Goal: Feedback & Contribution: Submit feedback/report problem

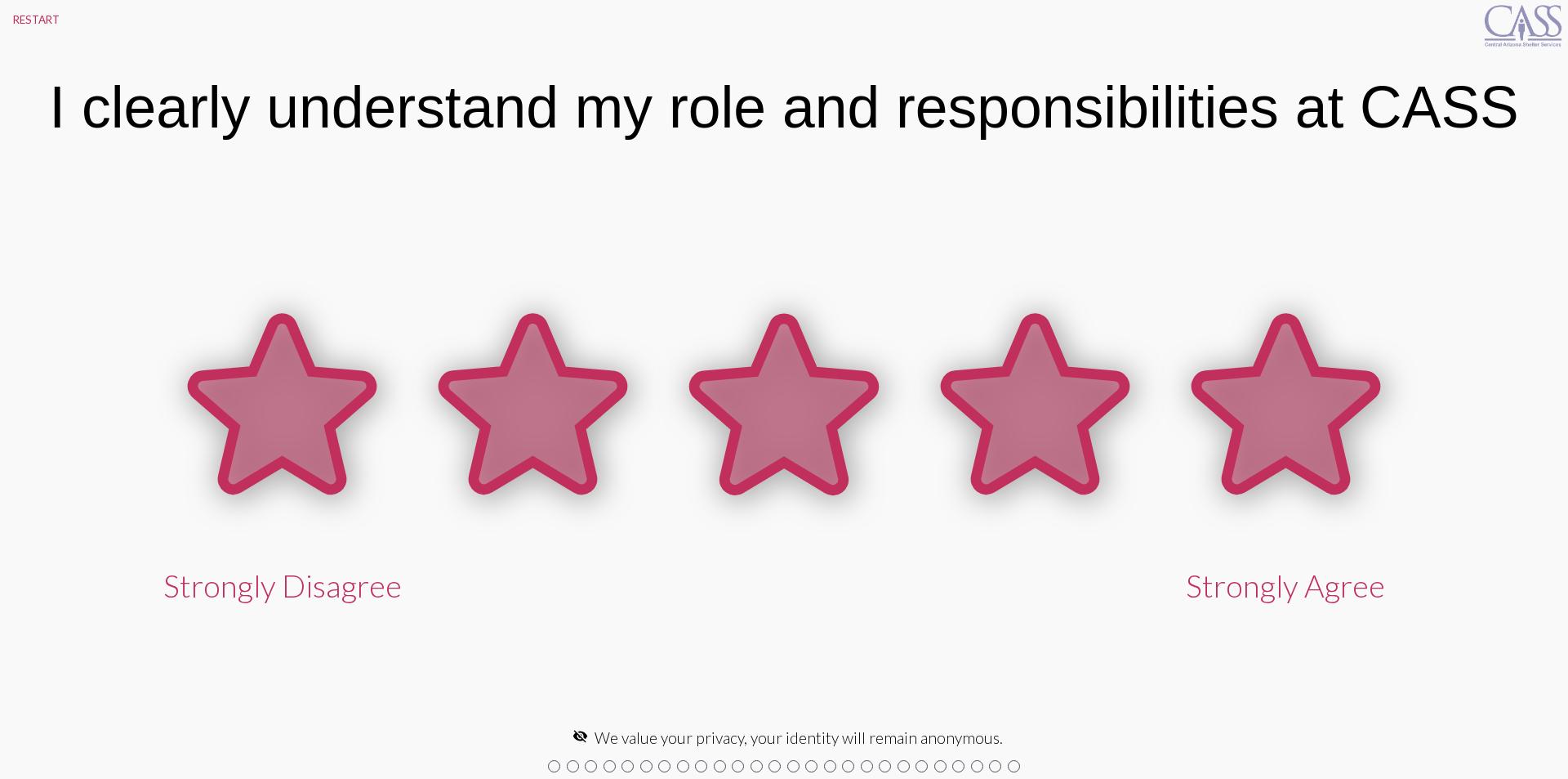
click at [1254, 409] on icon at bounding box center [1286, 404] width 179 height 171
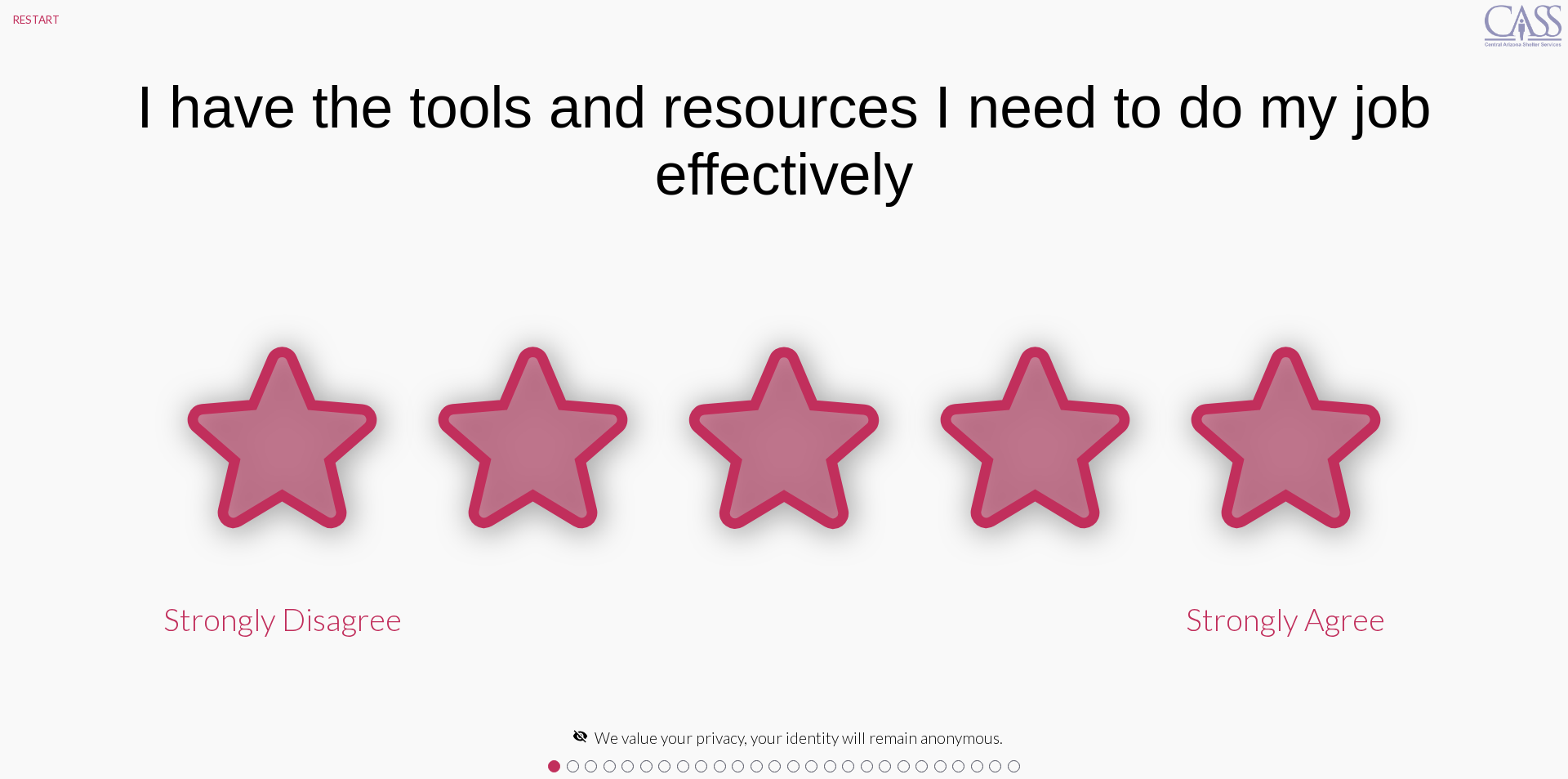
click at [1280, 462] on icon at bounding box center [1286, 437] width 179 height 171
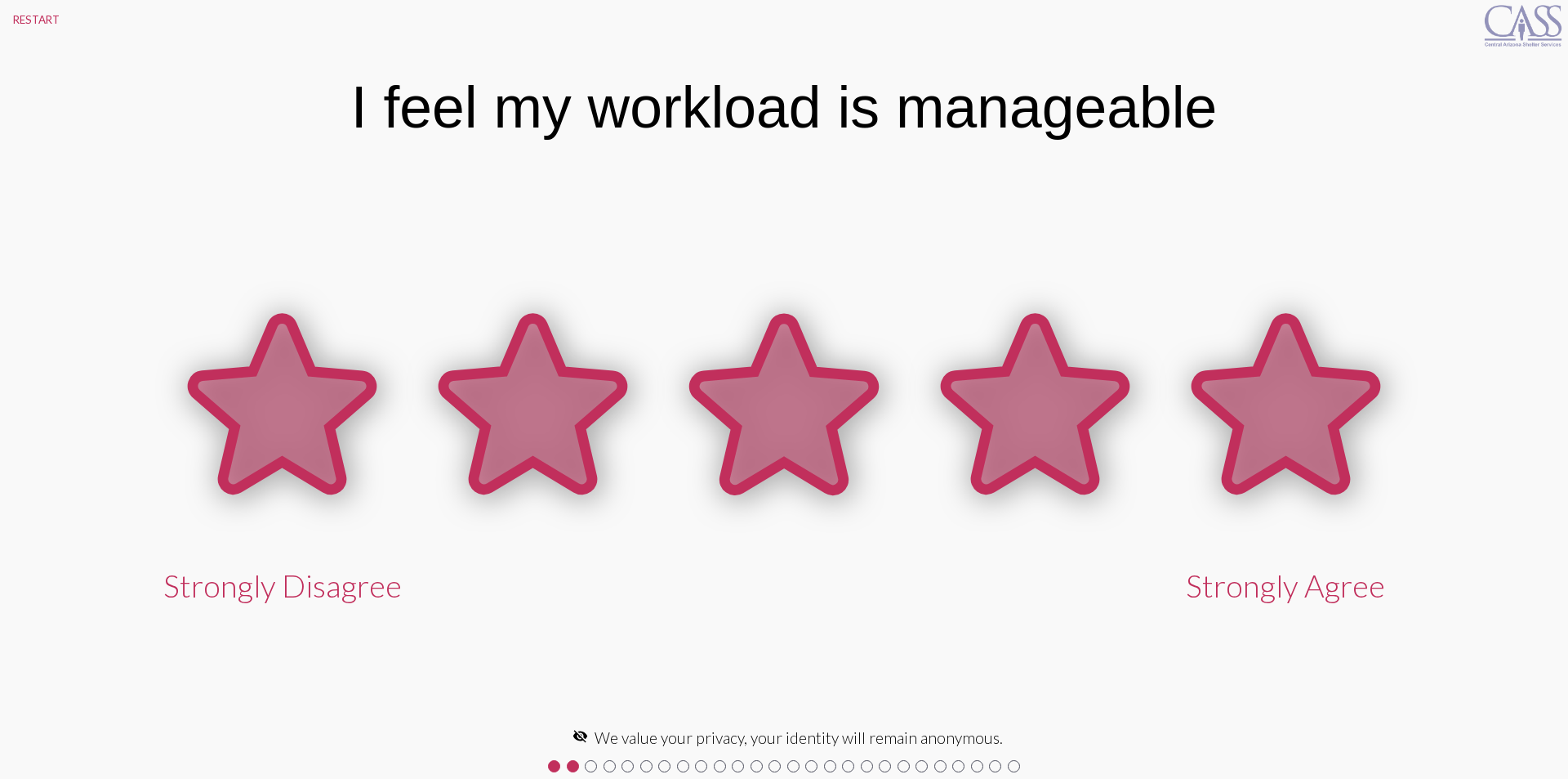
click at [1290, 458] on icon at bounding box center [1286, 404] width 179 height 171
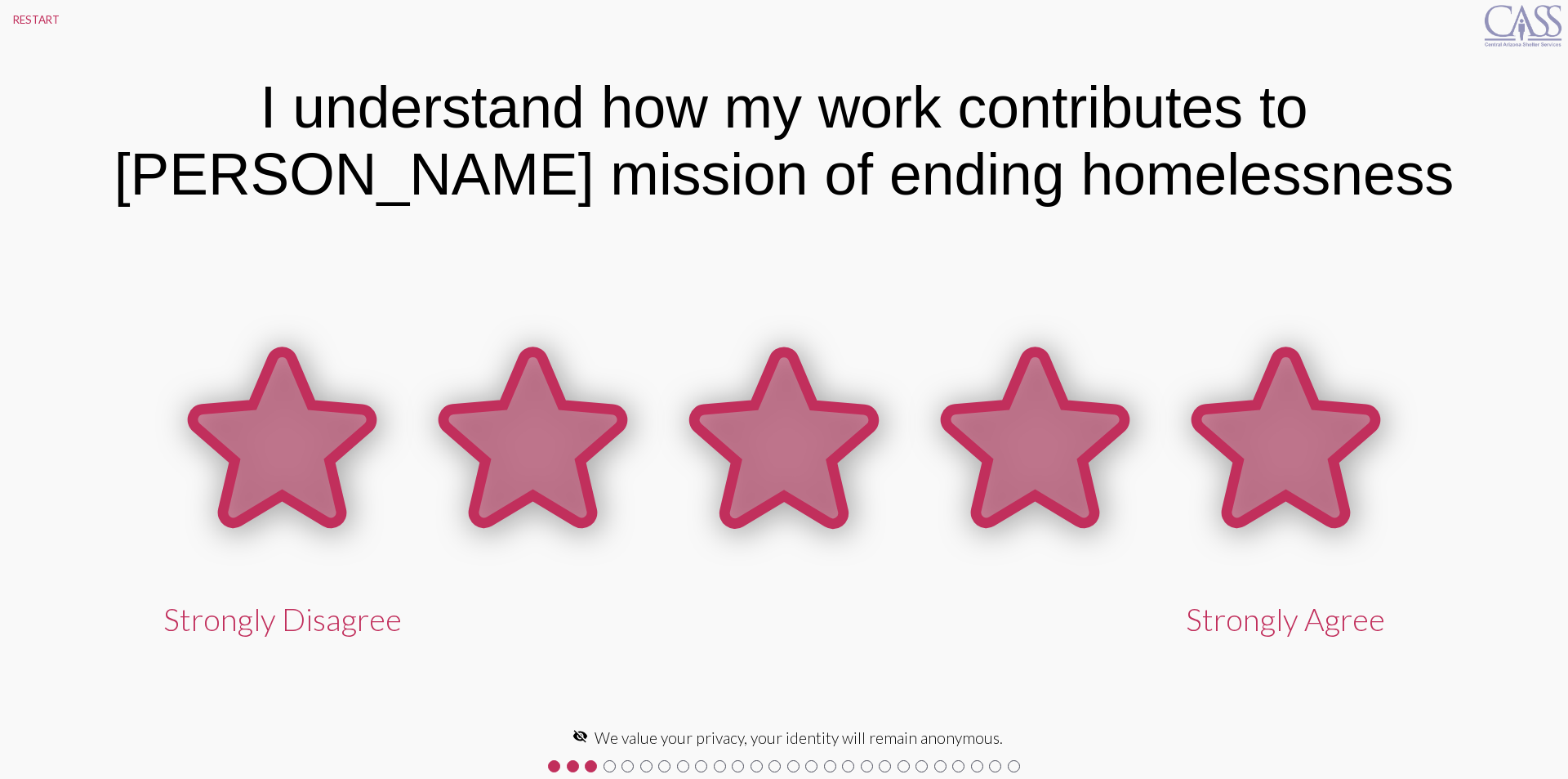
click at [1263, 416] on icon at bounding box center [1286, 437] width 179 height 171
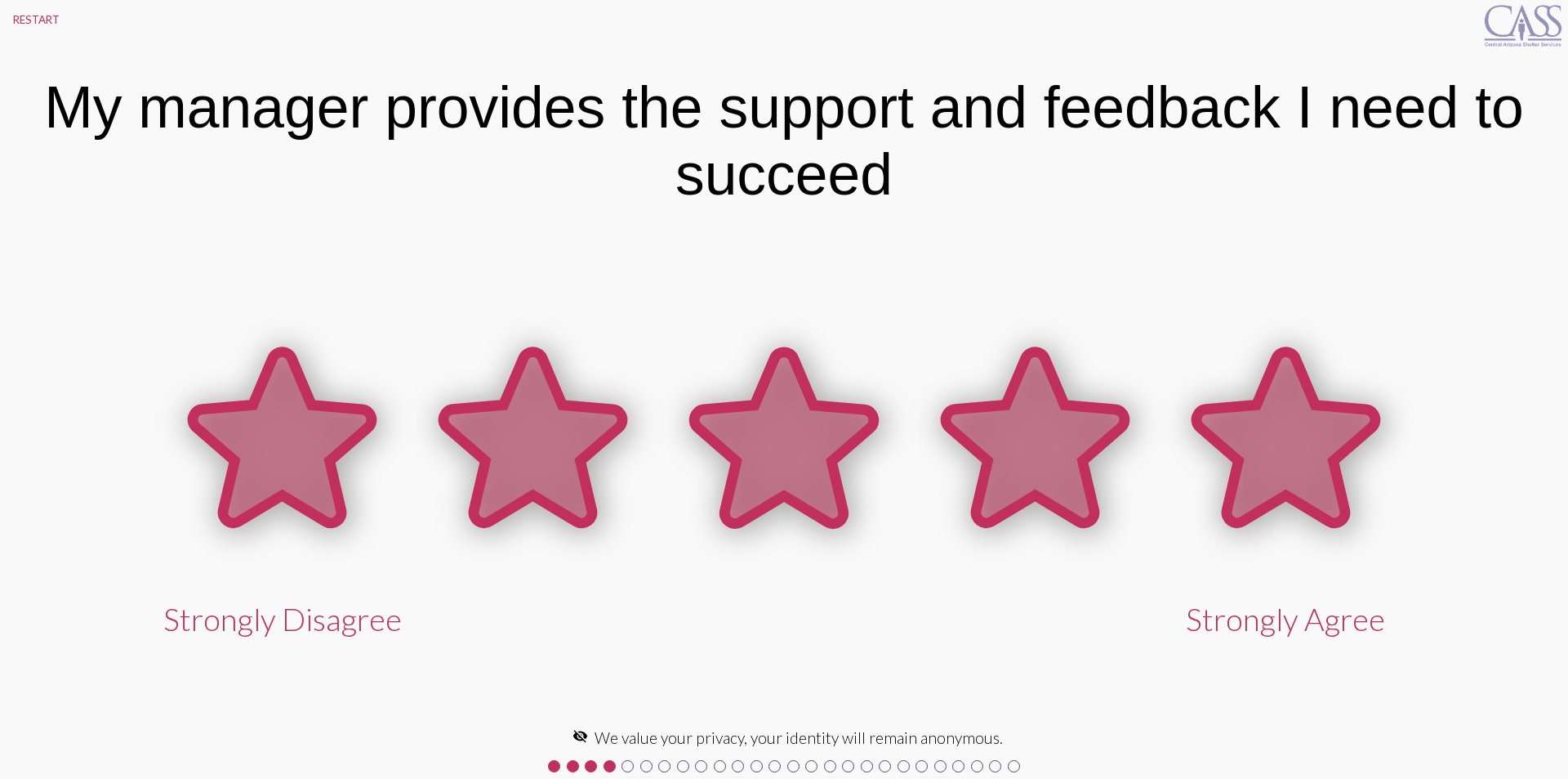
click at [1263, 417] on icon at bounding box center [1286, 437] width 179 height 171
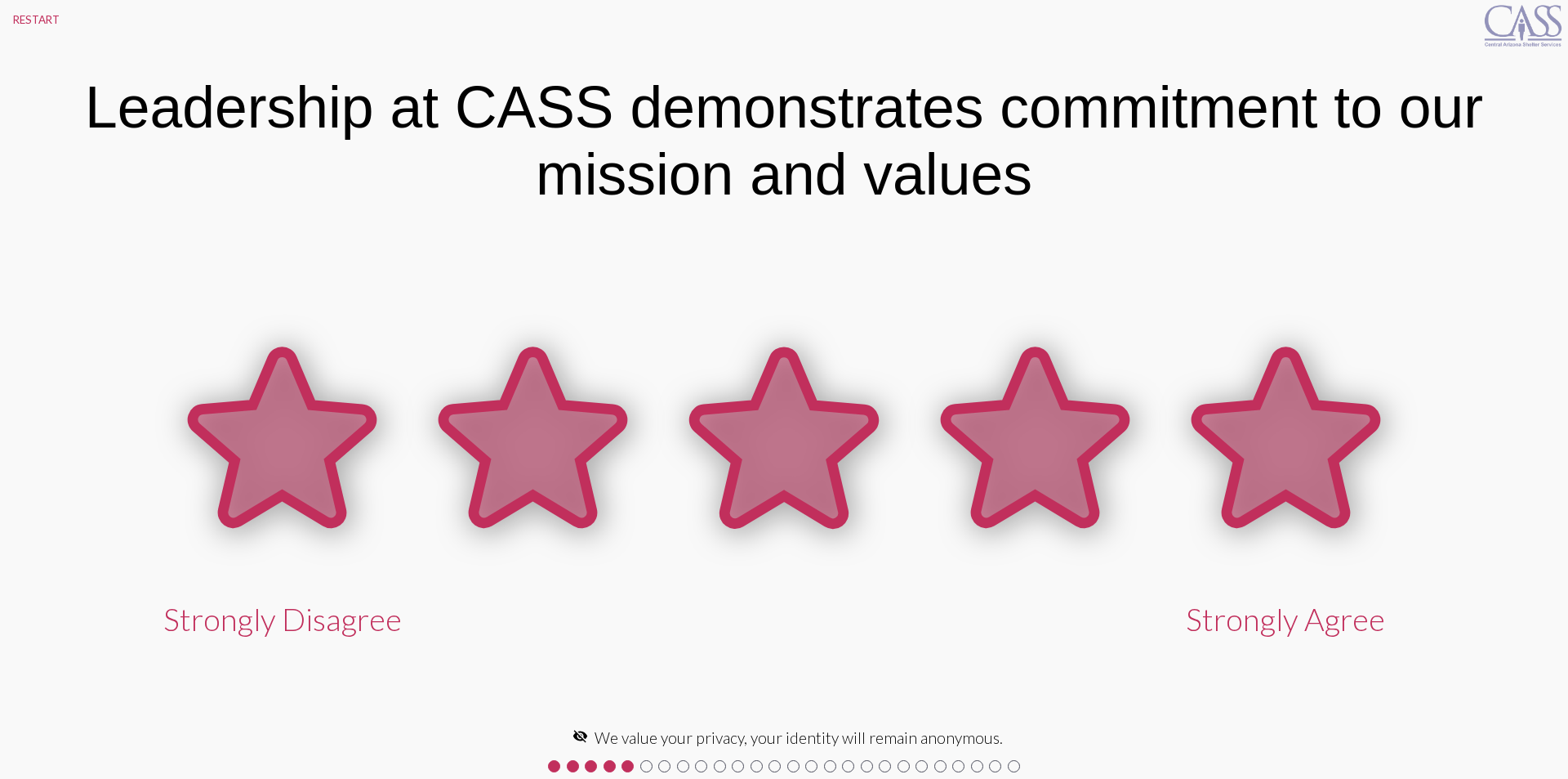
click at [1260, 452] on icon at bounding box center [1286, 437] width 179 height 171
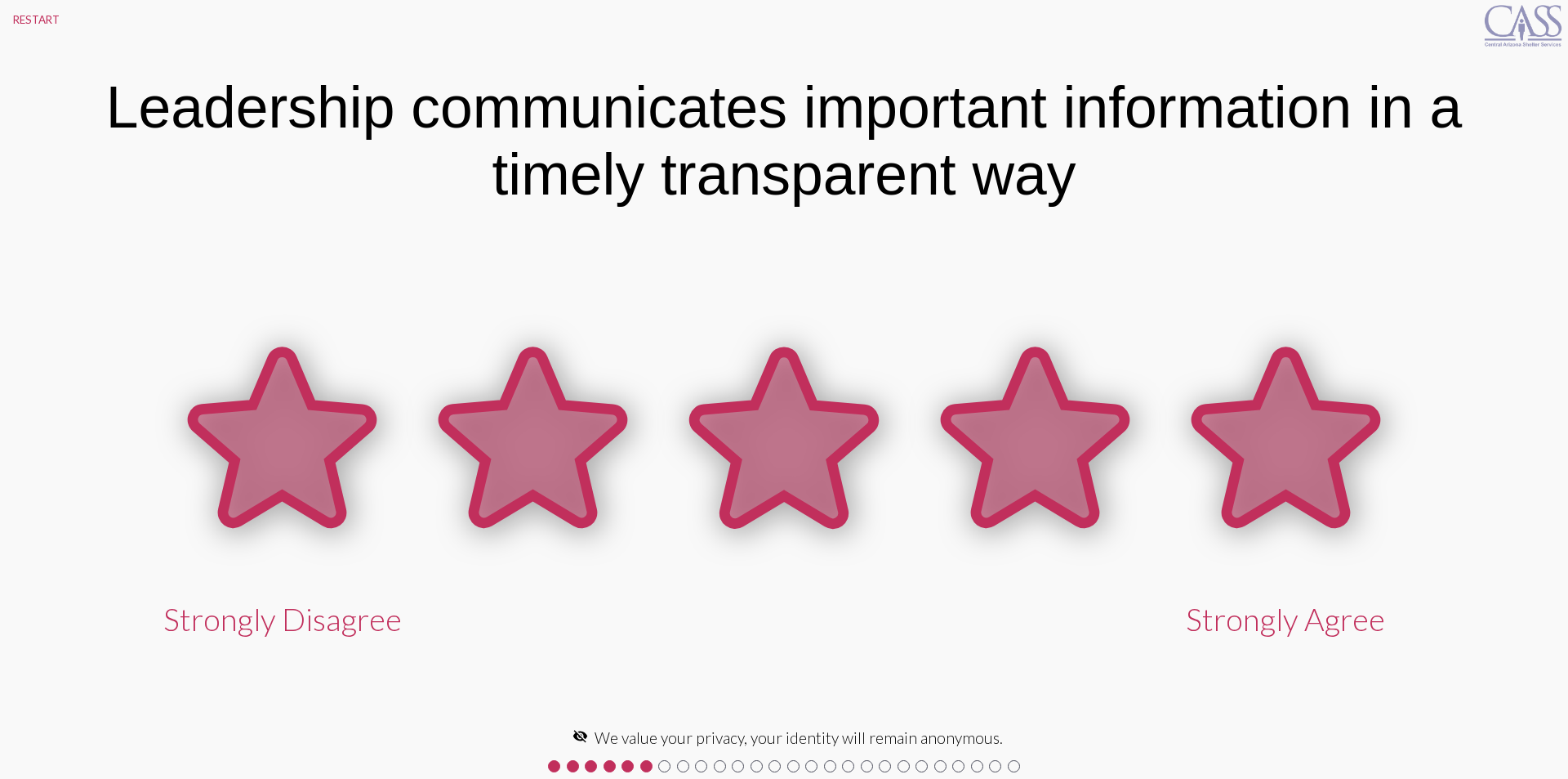
click at [1260, 452] on icon at bounding box center [1286, 437] width 179 height 171
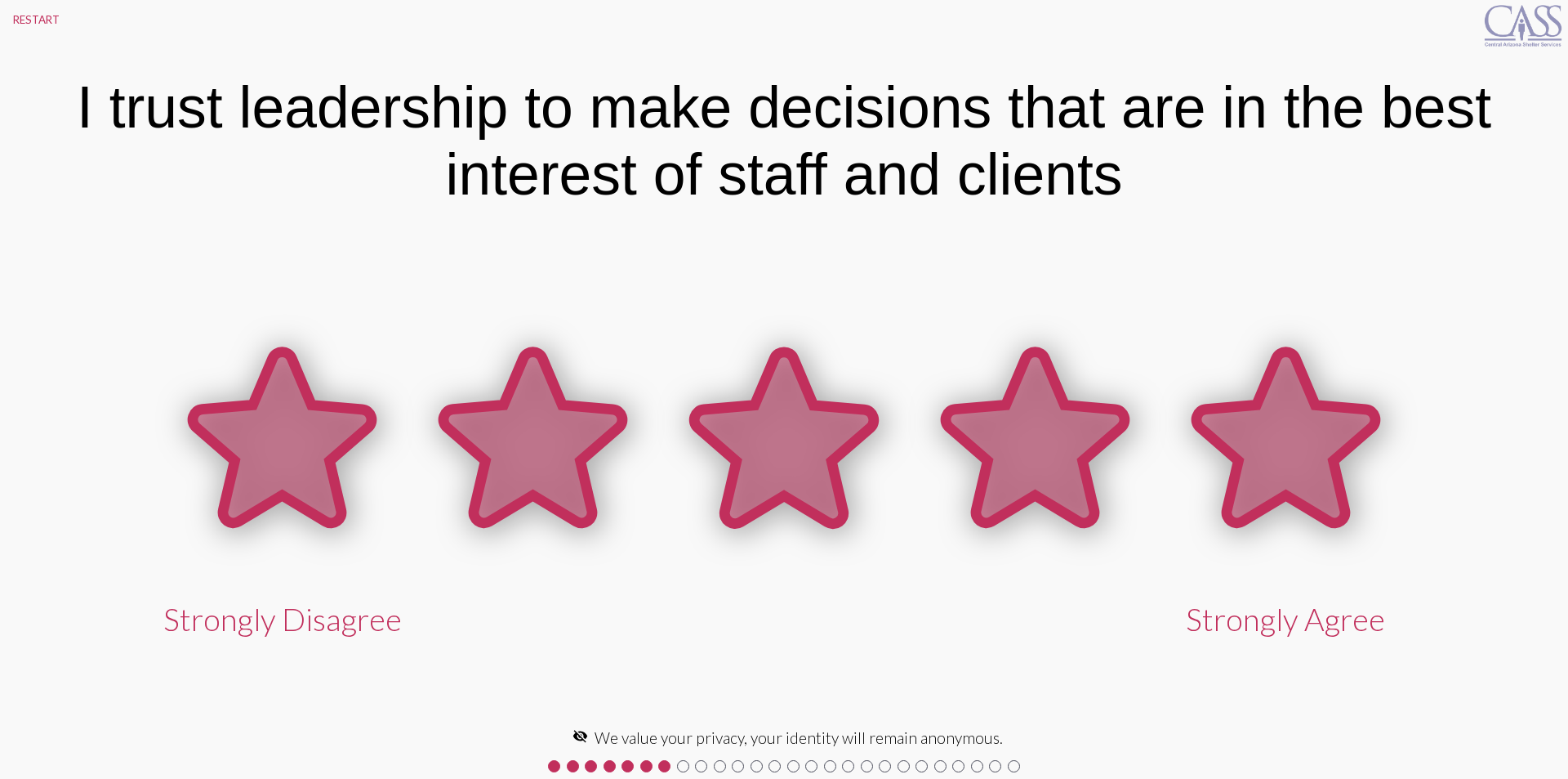
click at [1273, 442] on icon at bounding box center [1286, 437] width 179 height 171
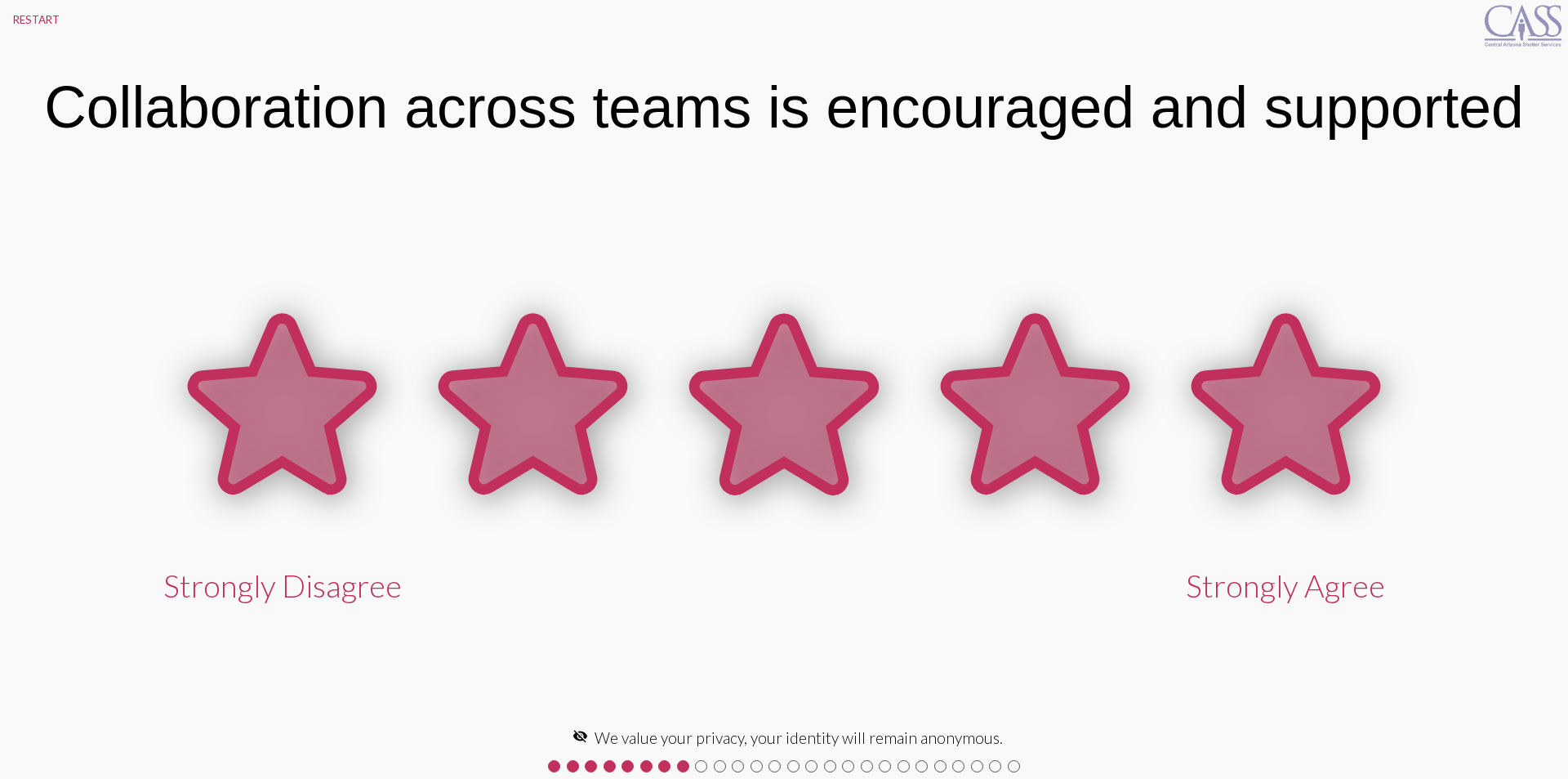
click at [1273, 442] on icon at bounding box center [1286, 404] width 179 height 171
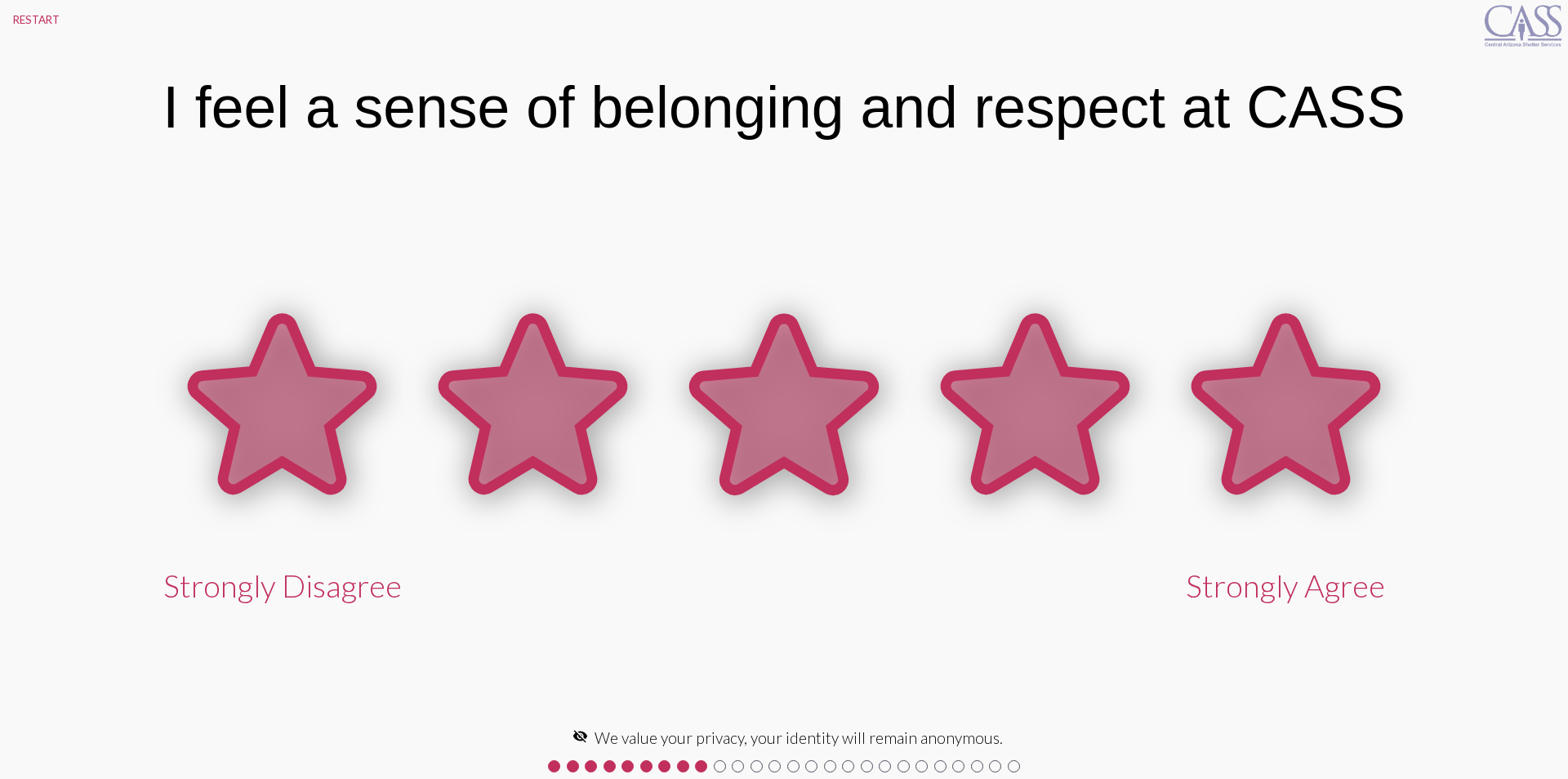
click at [1295, 411] on icon at bounding box center [1286, 404] width 179 height 171
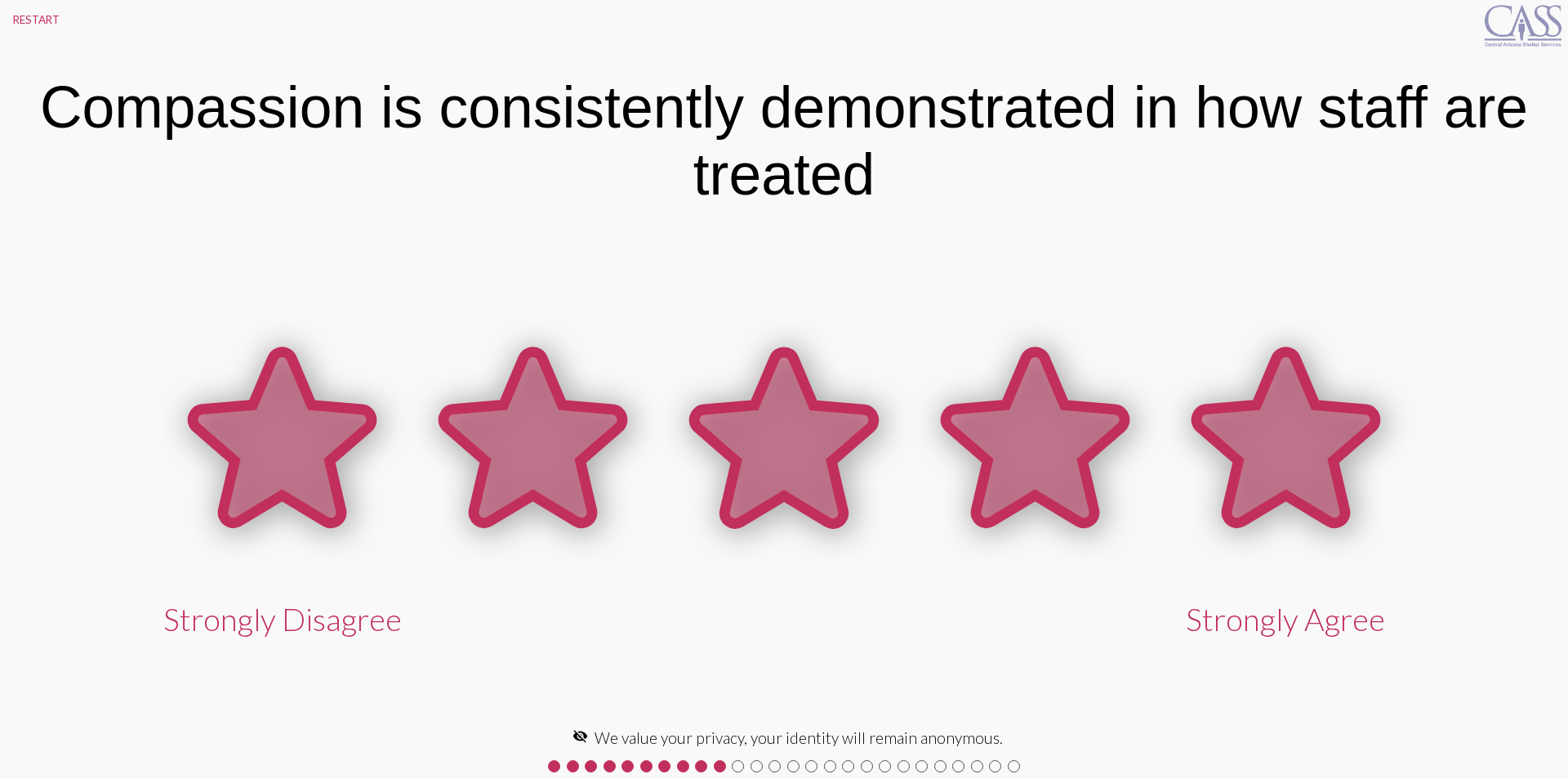
click at [1290, 415] on icon at bounding box center [1286, 437] width 179 height 171
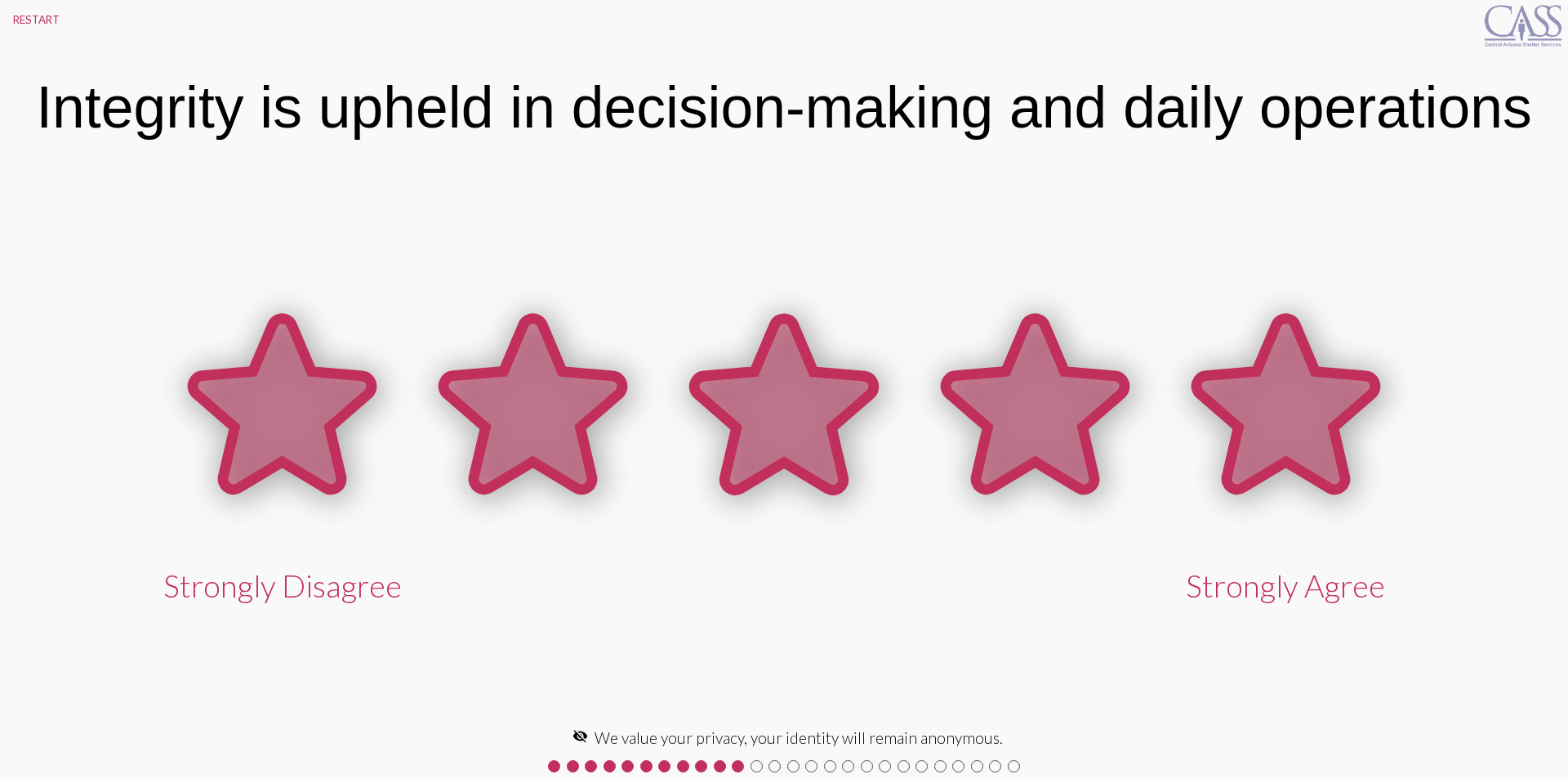
click at [1290, 426] on icon at bounding box center [1286, 404] width 179 height 171
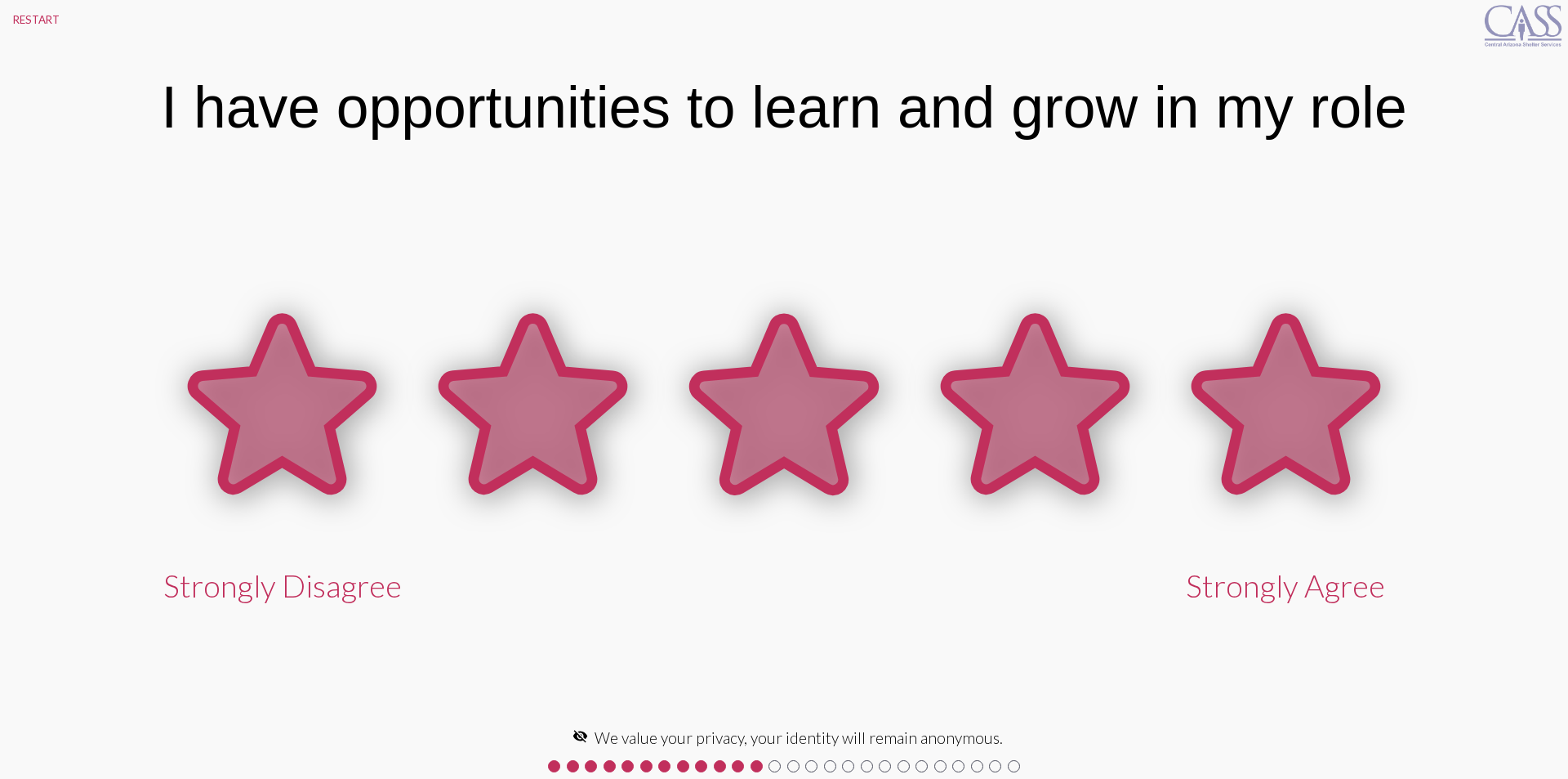
click at [1290, 426] on icon at bounding box center [1286, 404] width 179 height 171
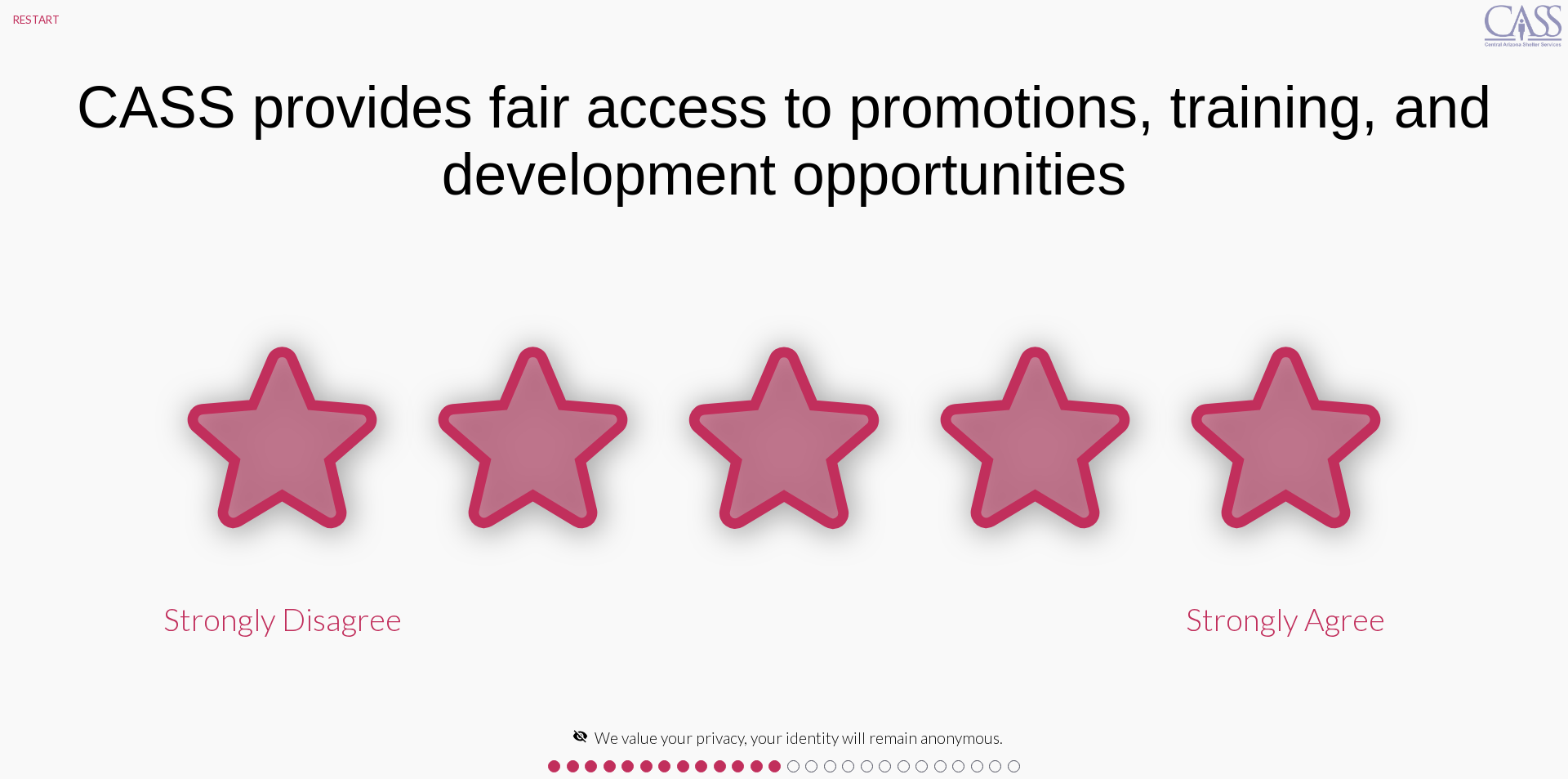
click at [1290, 426] on icon at bounding box center [1286, 437] width 179 height 171
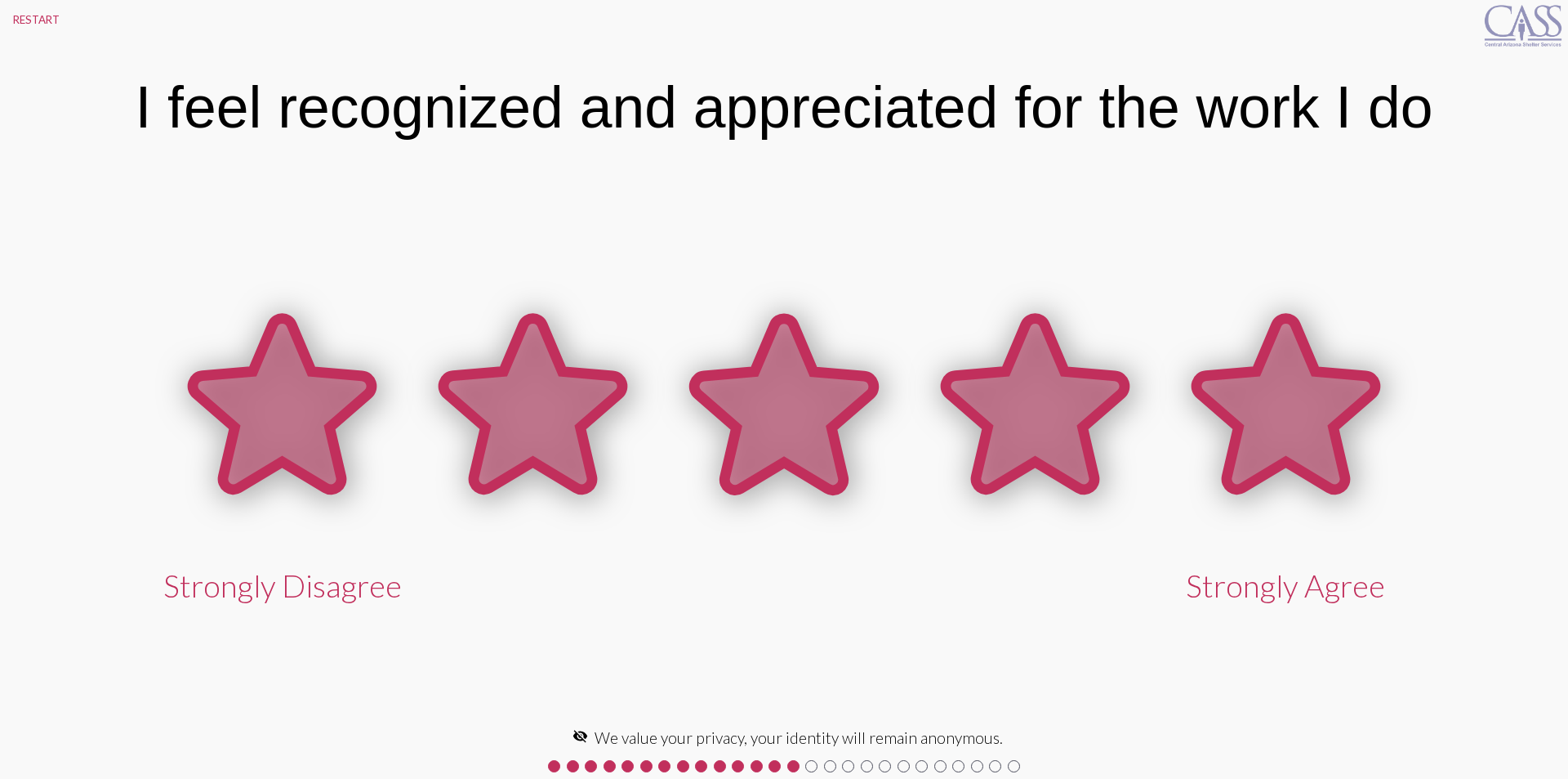
click at [1290, 426] on icon at bounding box center [1286, 404] width 179 height 171
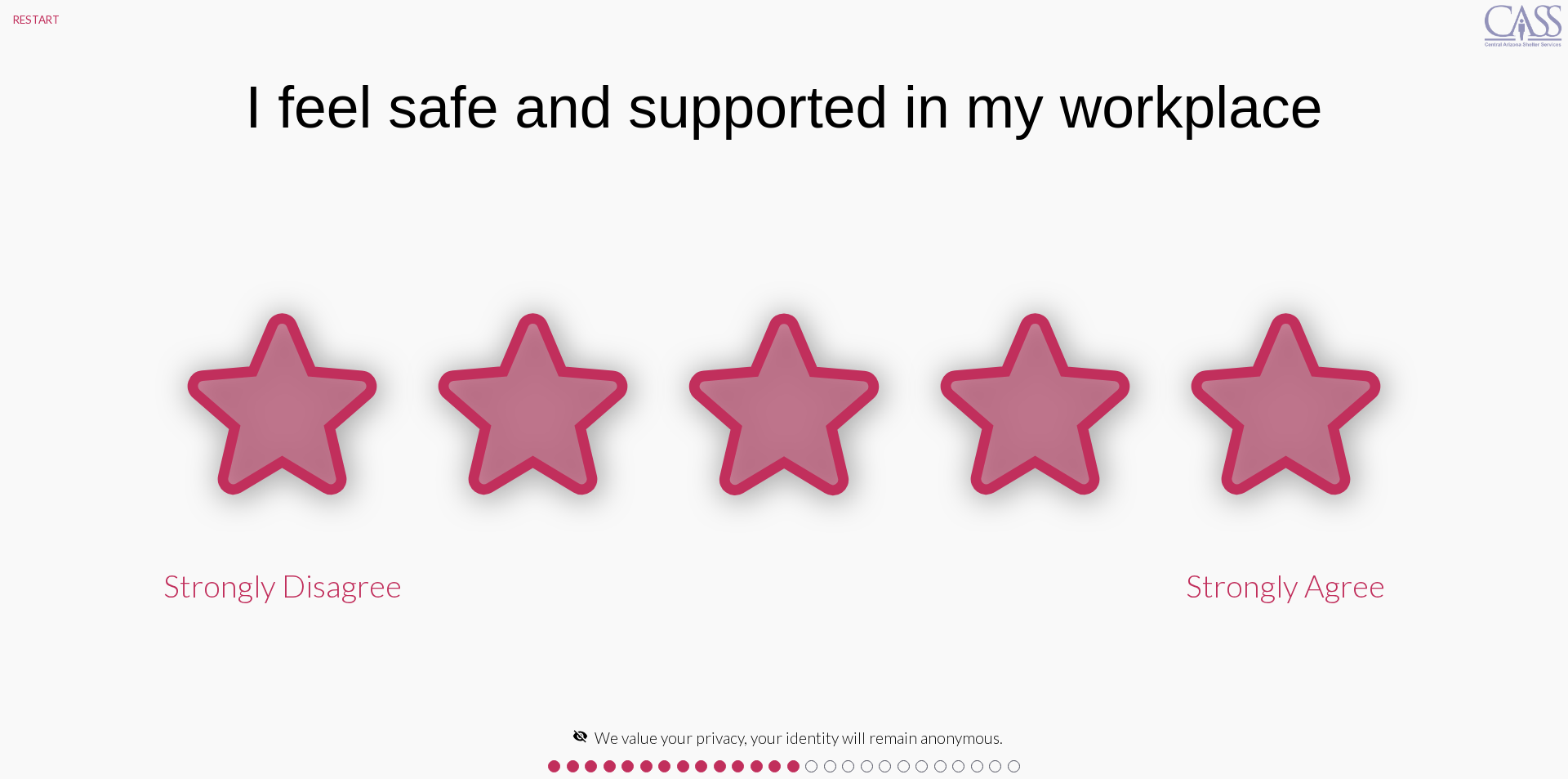
click at [1277, 439] on icon at bounding box center [1286, 404] width 179 height 171
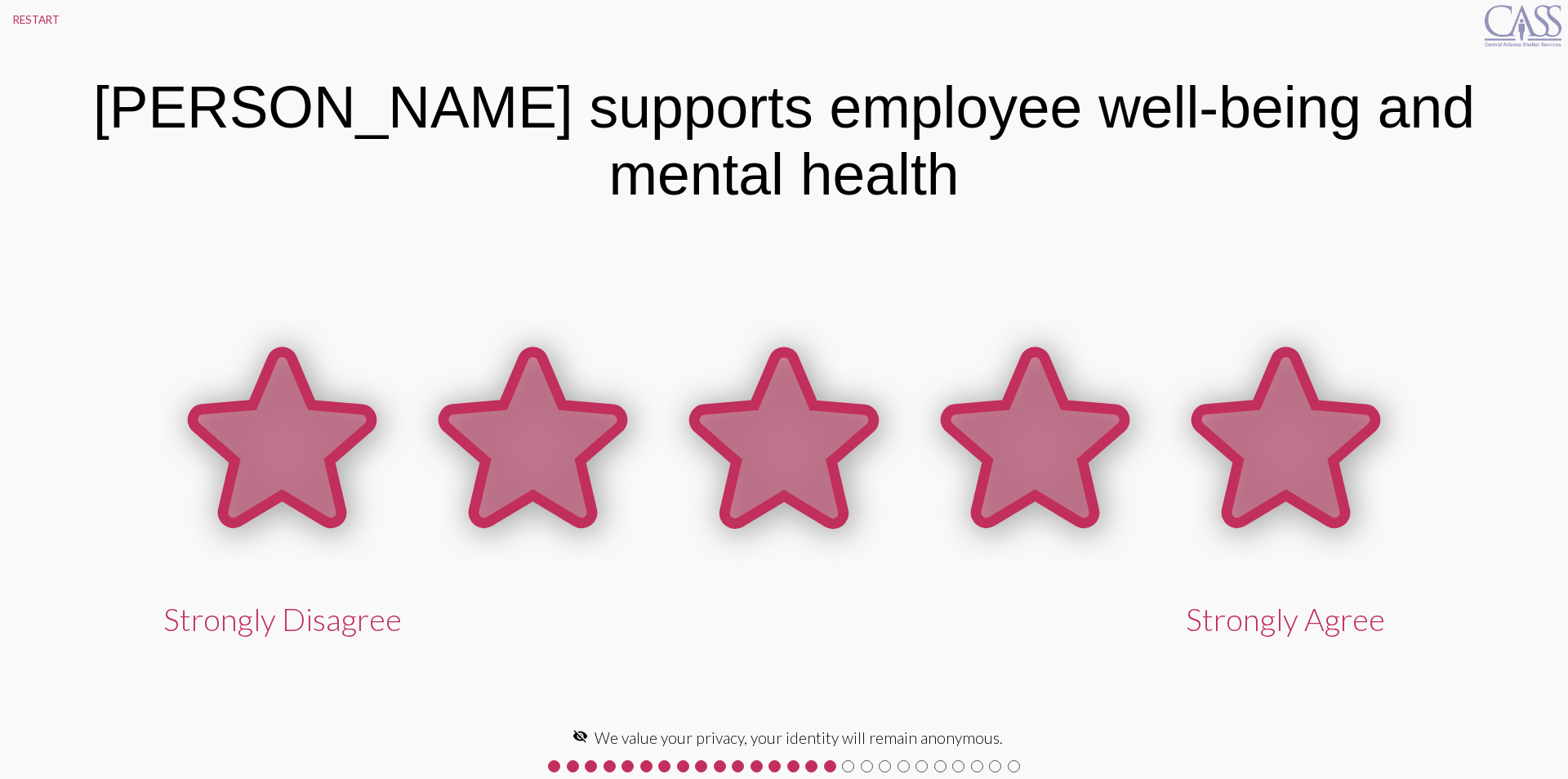
click at [1277, 439] on icon at bounding box center [1286, 437] width 179 height 171
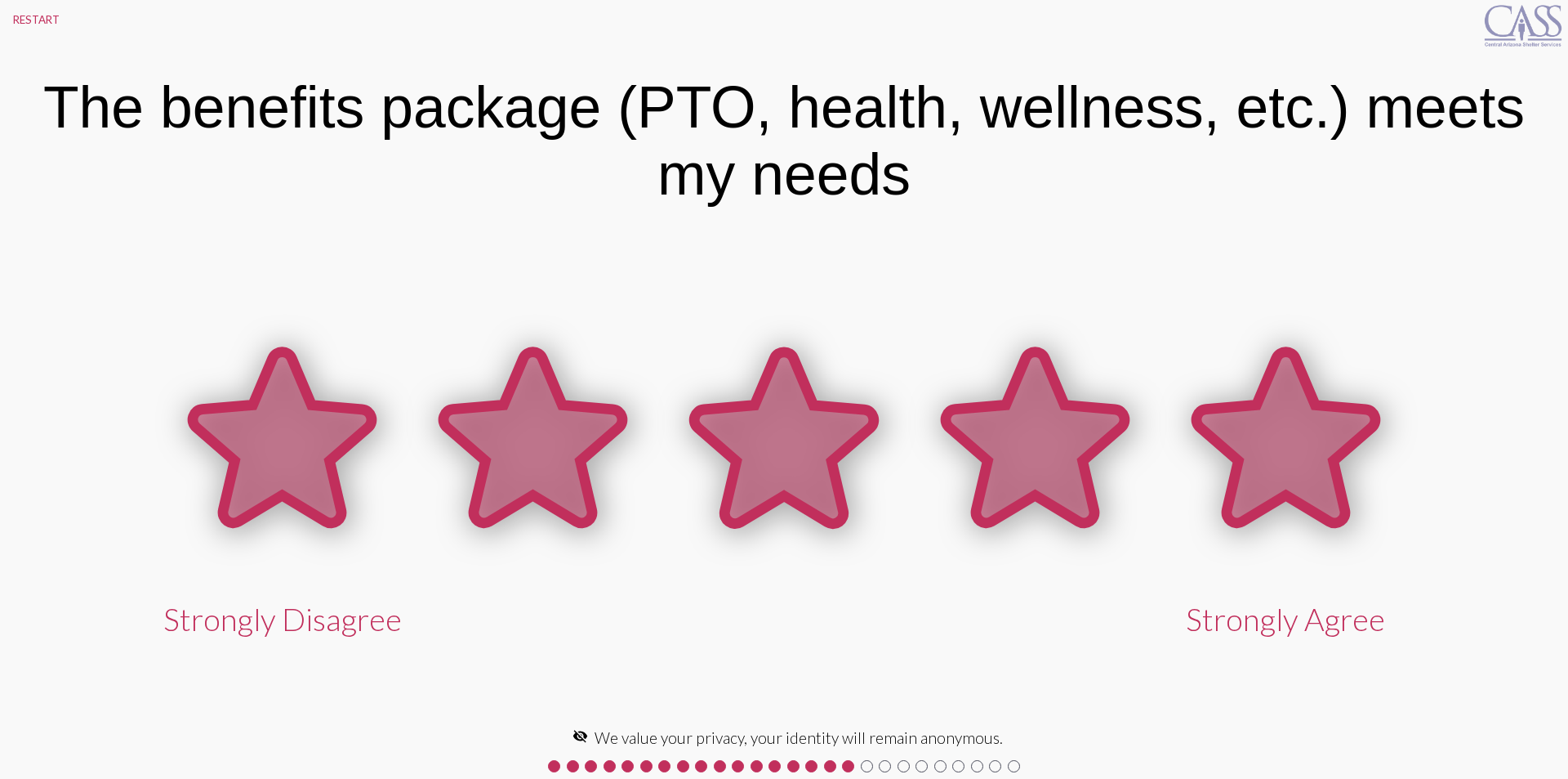
click at [1277, 439] on icon at bounding box center [1286, 437] width 179 height 171
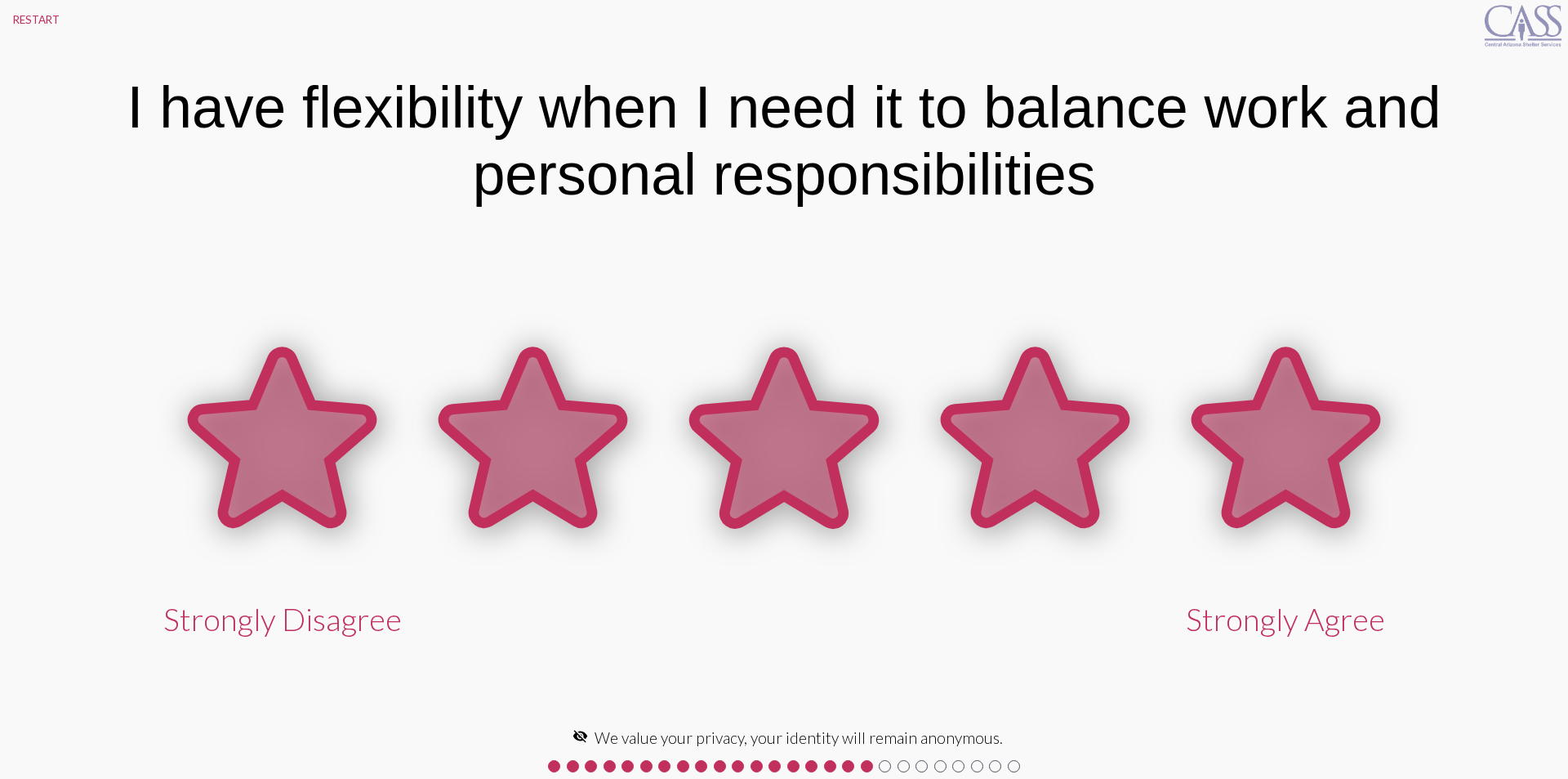
click at [1277, 439] on icon at bounding box center [1286, 437] width 179 height 171
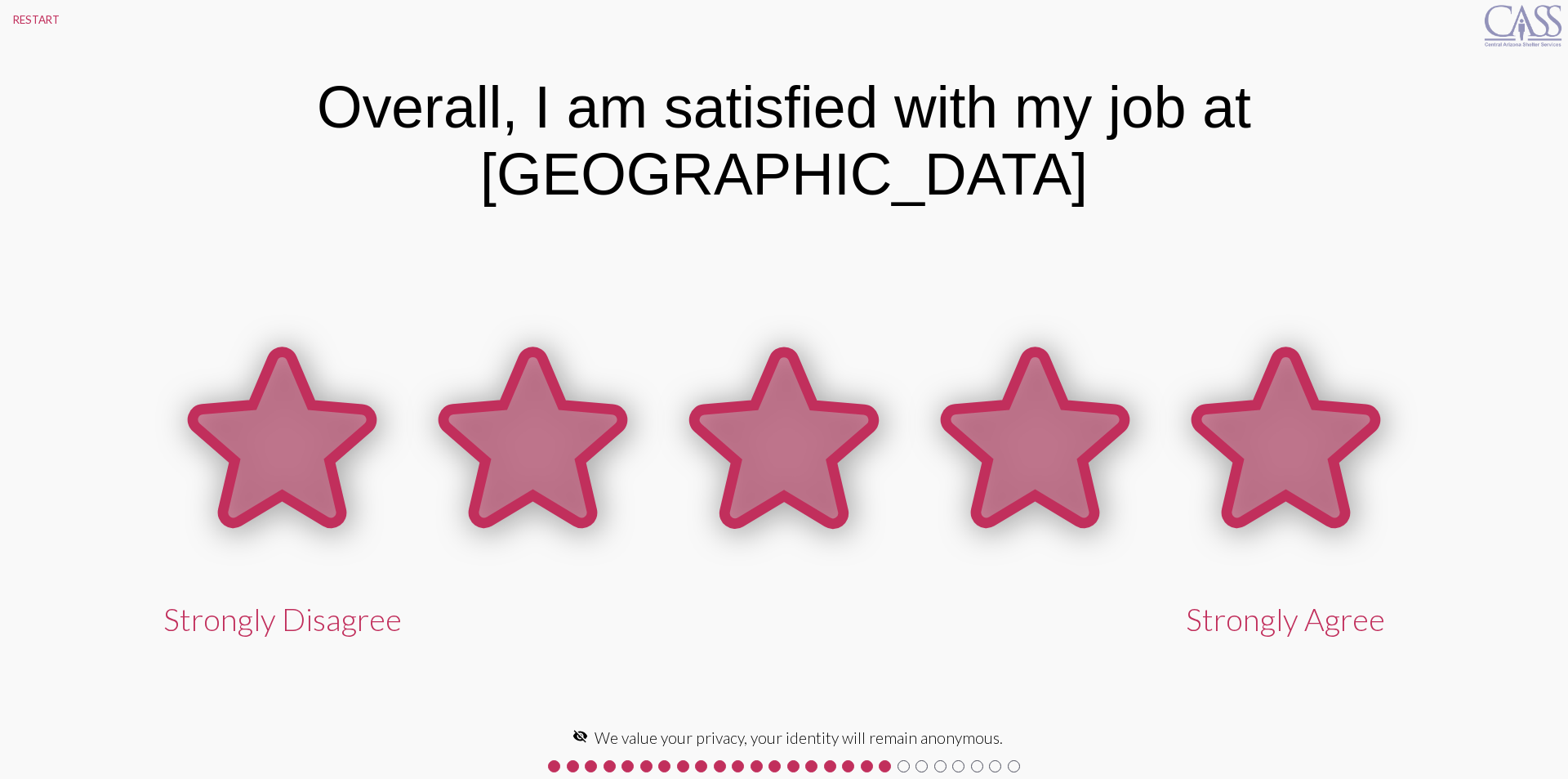
click at [1277, 439] on icon at bounding box center [1286, 437] width 179 height 171
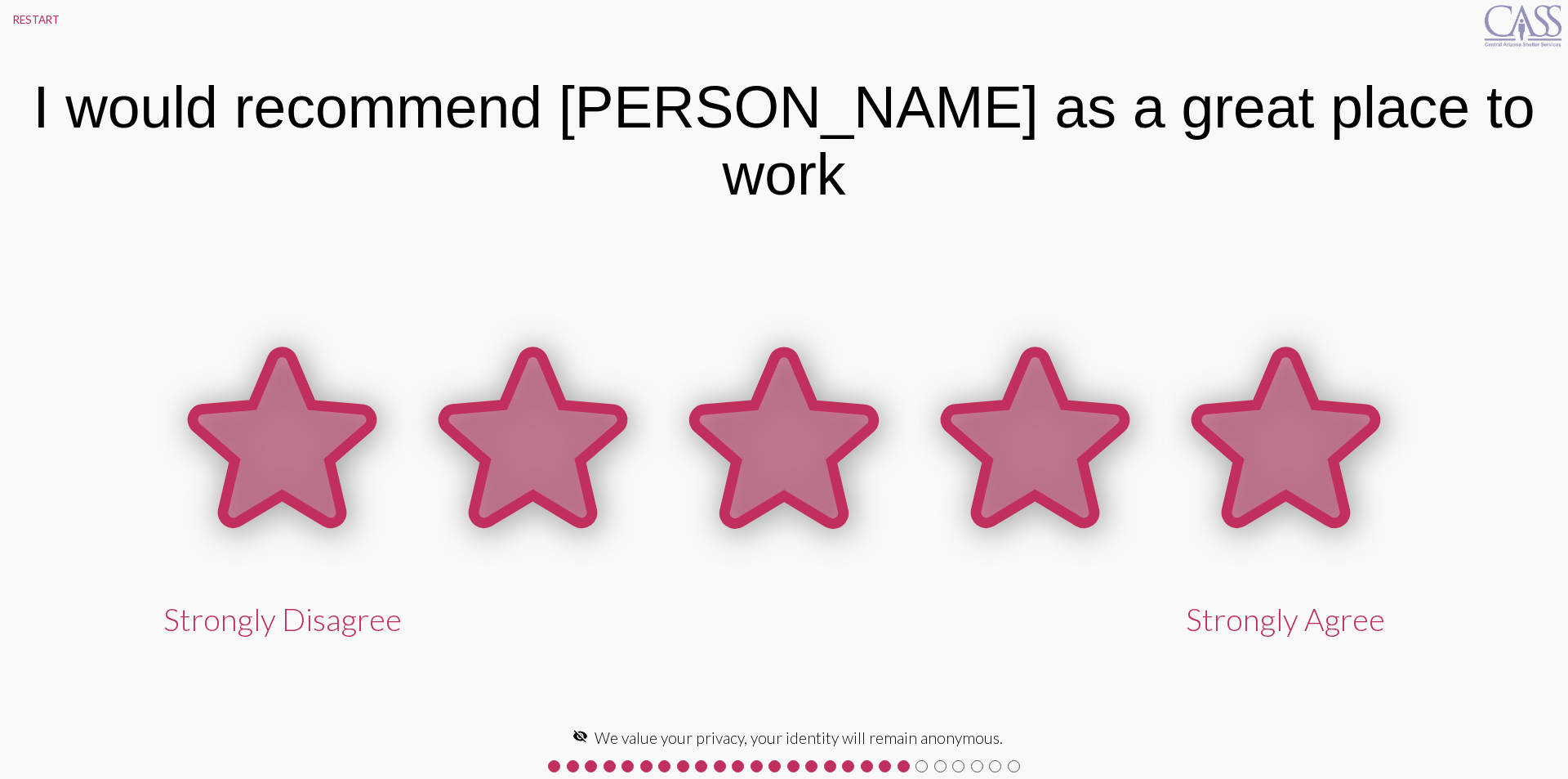
click at [1277, 439] on icon at bounding box center [1286, 437] width 179 height 171
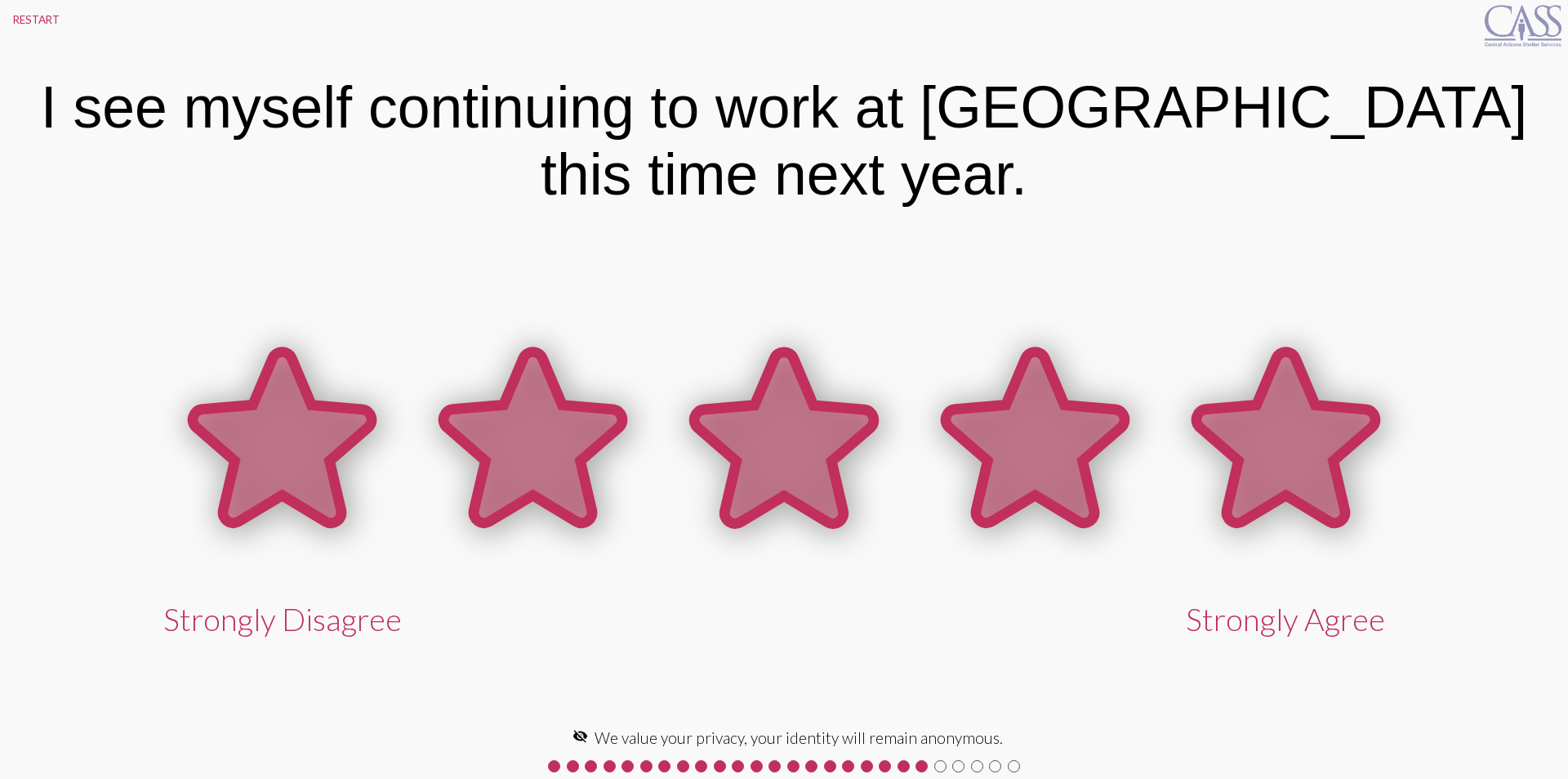
click at [1277, 439] on icon at bounding box center [1286, 437] width 179 height 171
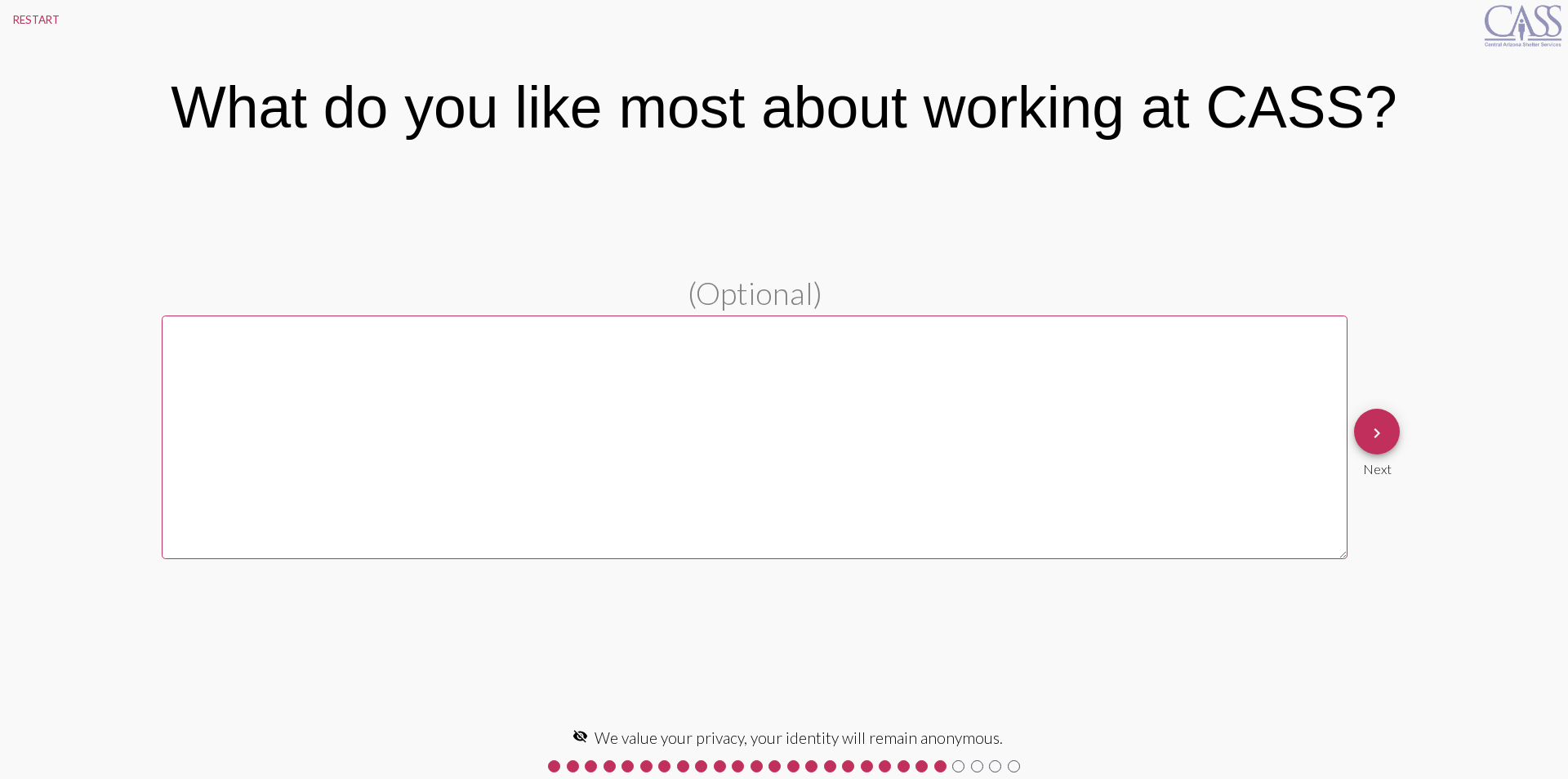
click at [539, 434] on textarea at bounding box center [755, 436] width 1186 height 243
type textarea "Teamwork."
click at [1375, 420] on span "keyboard_arrow_right" at bounding box center [1376, 431] width 20 height 47
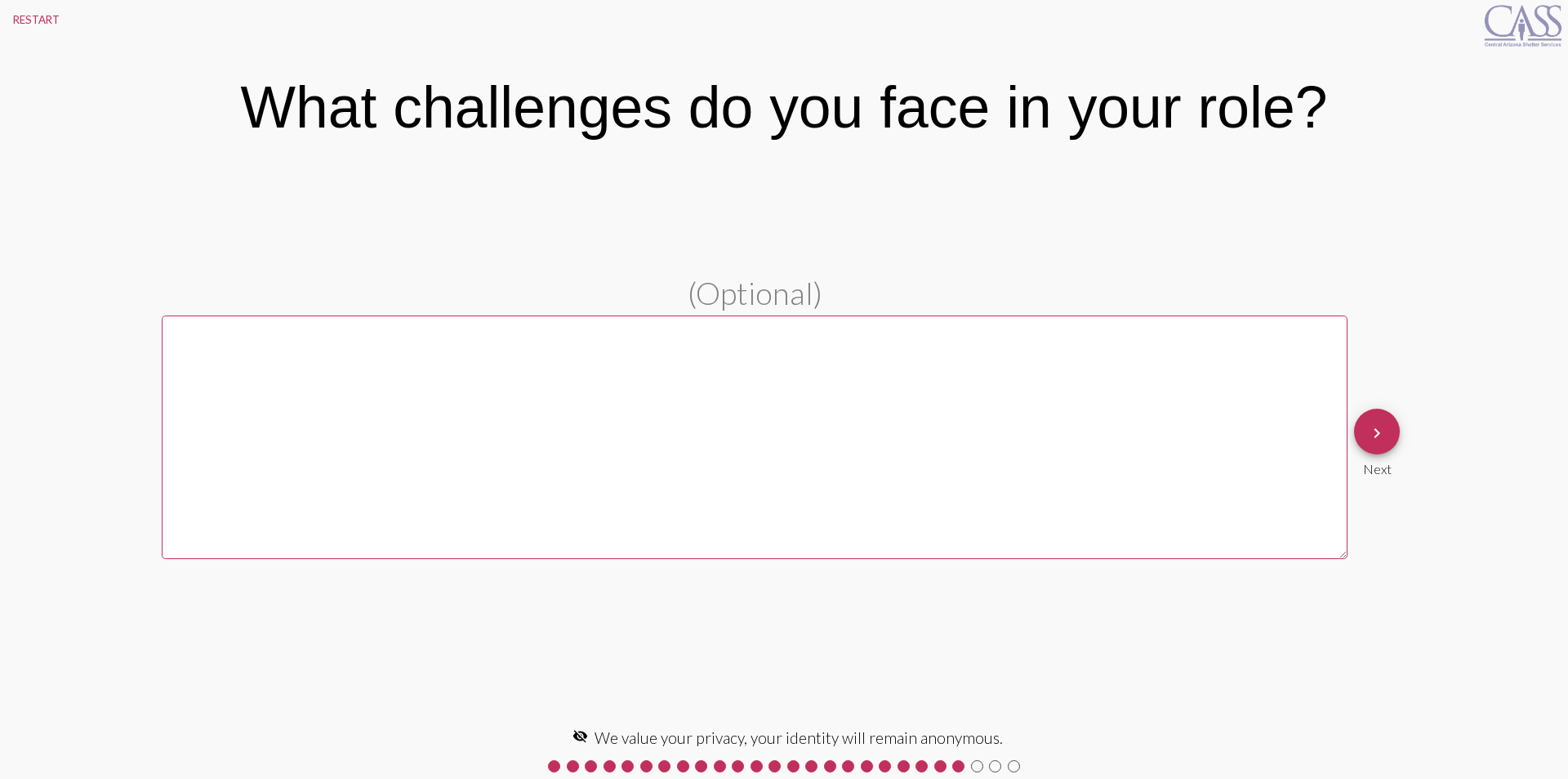
click at [1005, 468] on textarea at bounding box center [755, 436] width 1186 height 243
type textarea ":"
type textarea "Limited housing in the community."
click at [1382, 432] on mat-icon "keyboard_arrow_right" at bounding box center [1376, 433] width 20 height 20
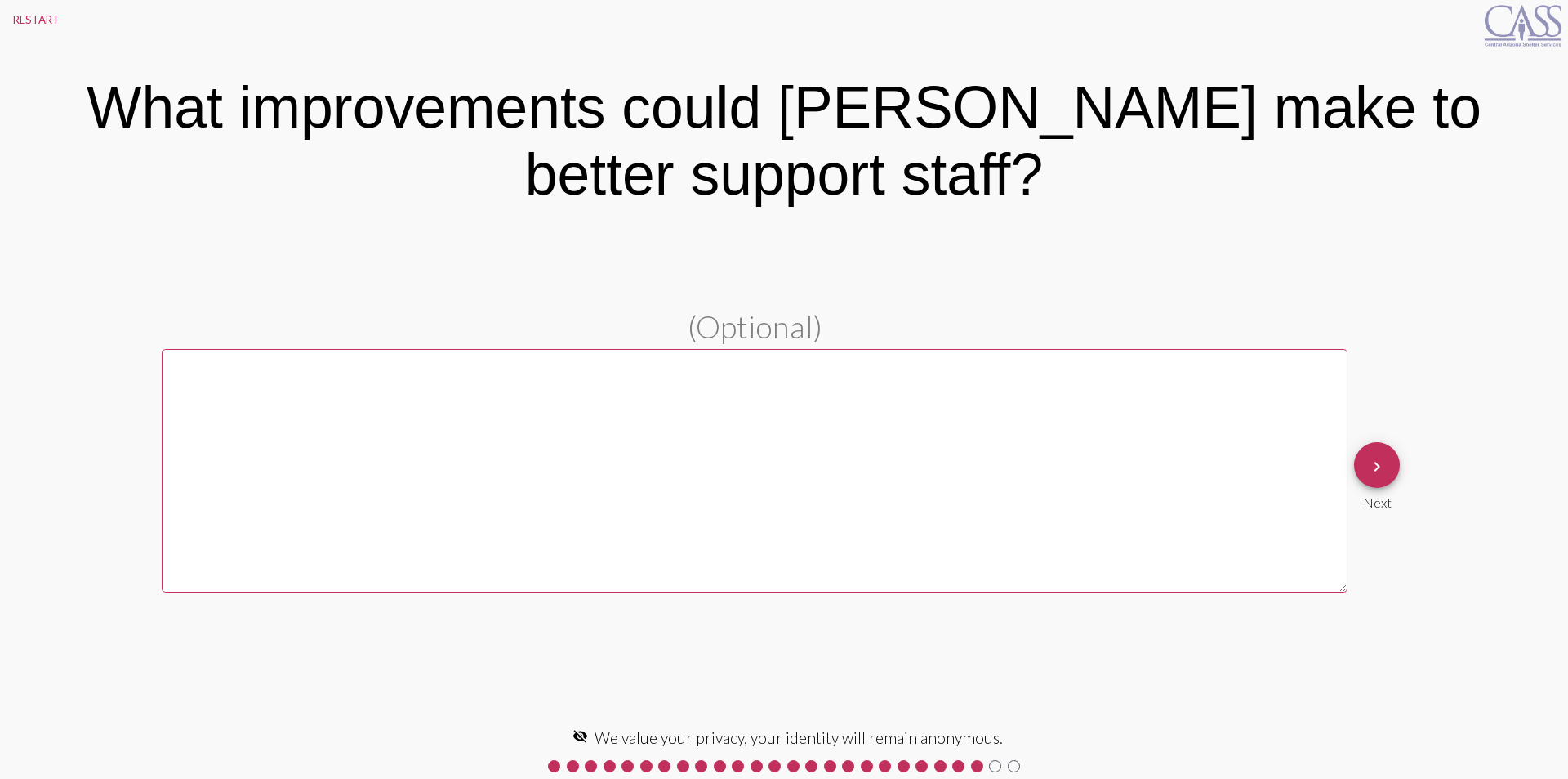
click at [769, 475] on textarea at bounding box center [755, 470] width 1186 height 243
type textarea "More cleaning supplies."
click at [1374, 468] on mat-icon "keyboard_arrow_right" at bounding box center [1376, 467] width 20 height 20
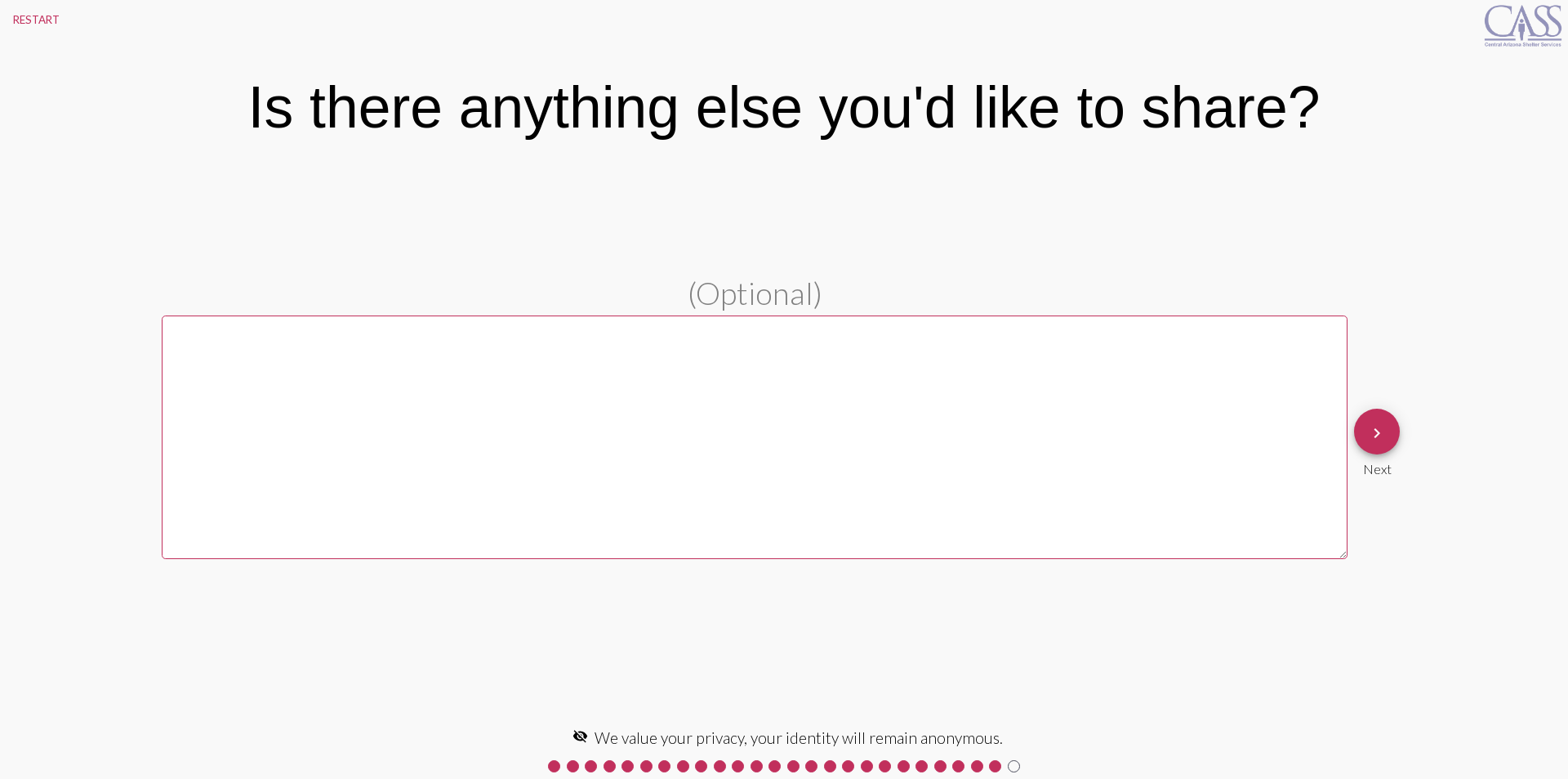
click at [1047, 428] on textarea at bounding box center [755, 436] width 1186 height 243
type textarea "No"
click at [1386, 437] on button "keyboard_arrow_right" at bounding box center [1376, 431] width 46 height 46
